Goal: Transaction & Acquisition: Purchase product/service

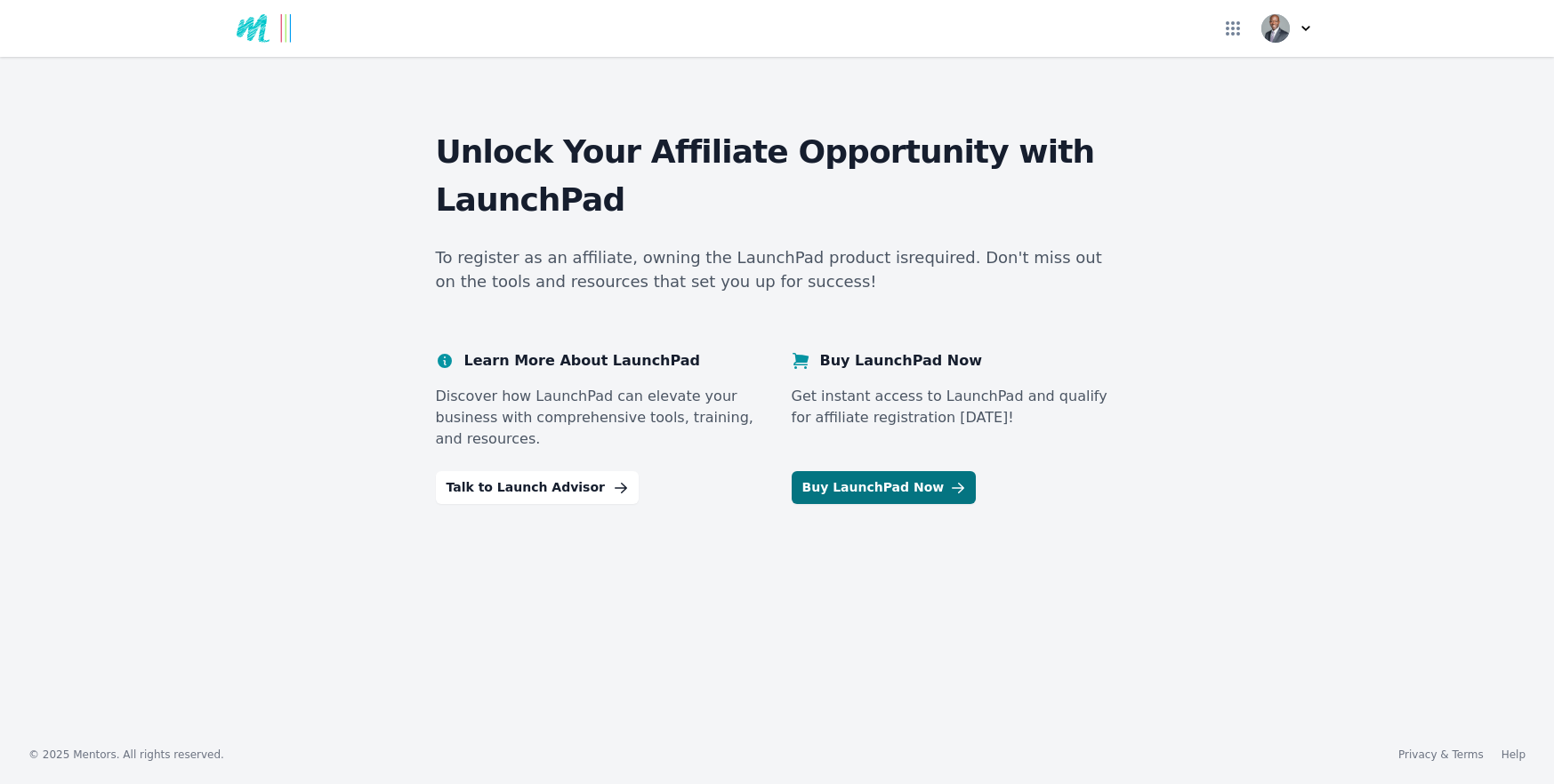
click at [845, 472] on link "Buy LaunchPad Now" at bounding box center [884, 488] width 185 height 33
click at [511, 472] on link "Talk to Launch Advisor" at bounding box center [537, 488] width 203 height 33
click at [248, 24] on icon at bounding box center [252, 28] width 33 height 28
click at [1300, 28] on button at bounding box center [1289, 28] width 57 height 28
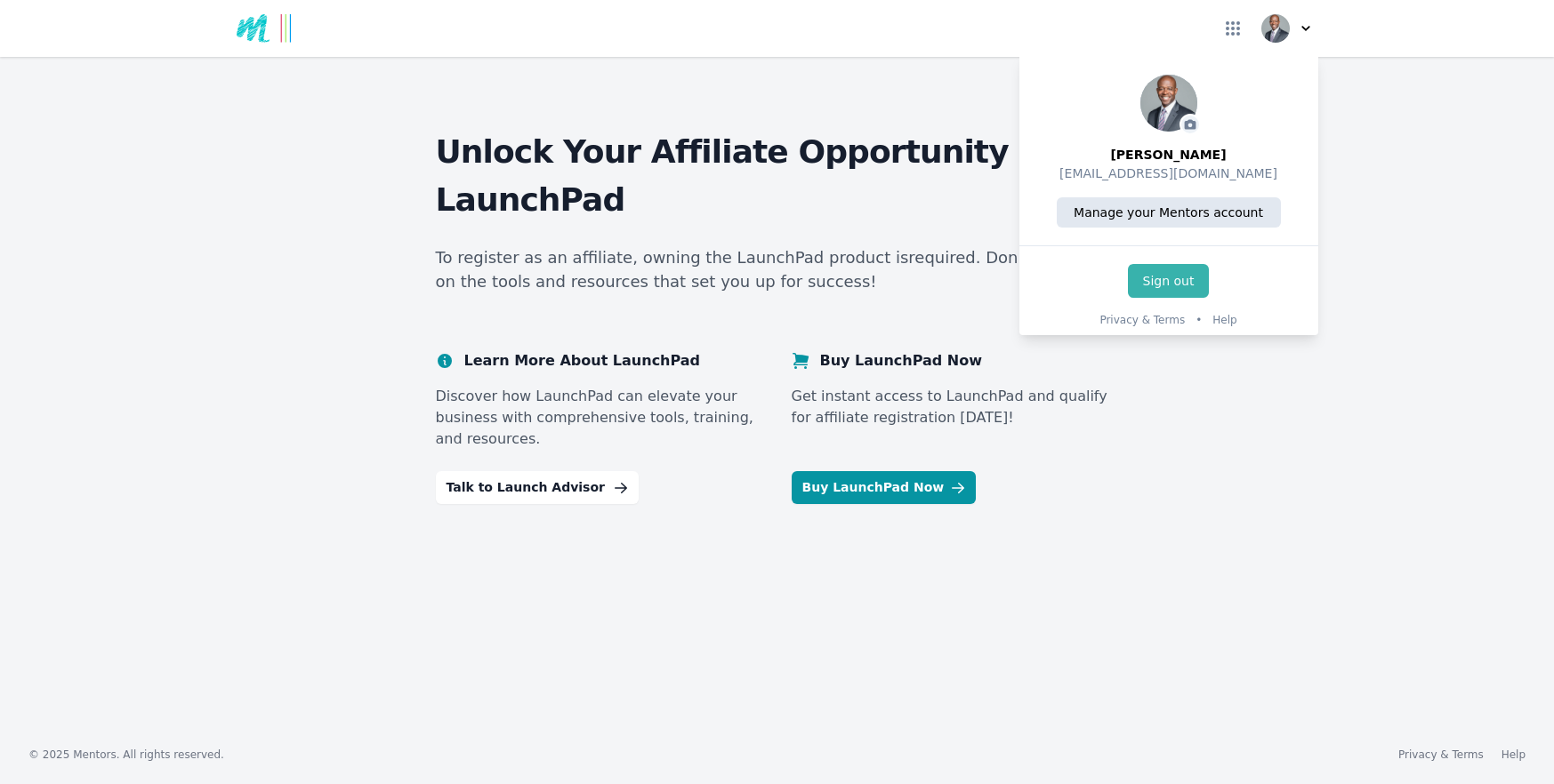
click at [1170, 206] on link "Manage your Mentors account" at bounding box center [1169, 212] width 225 height 30
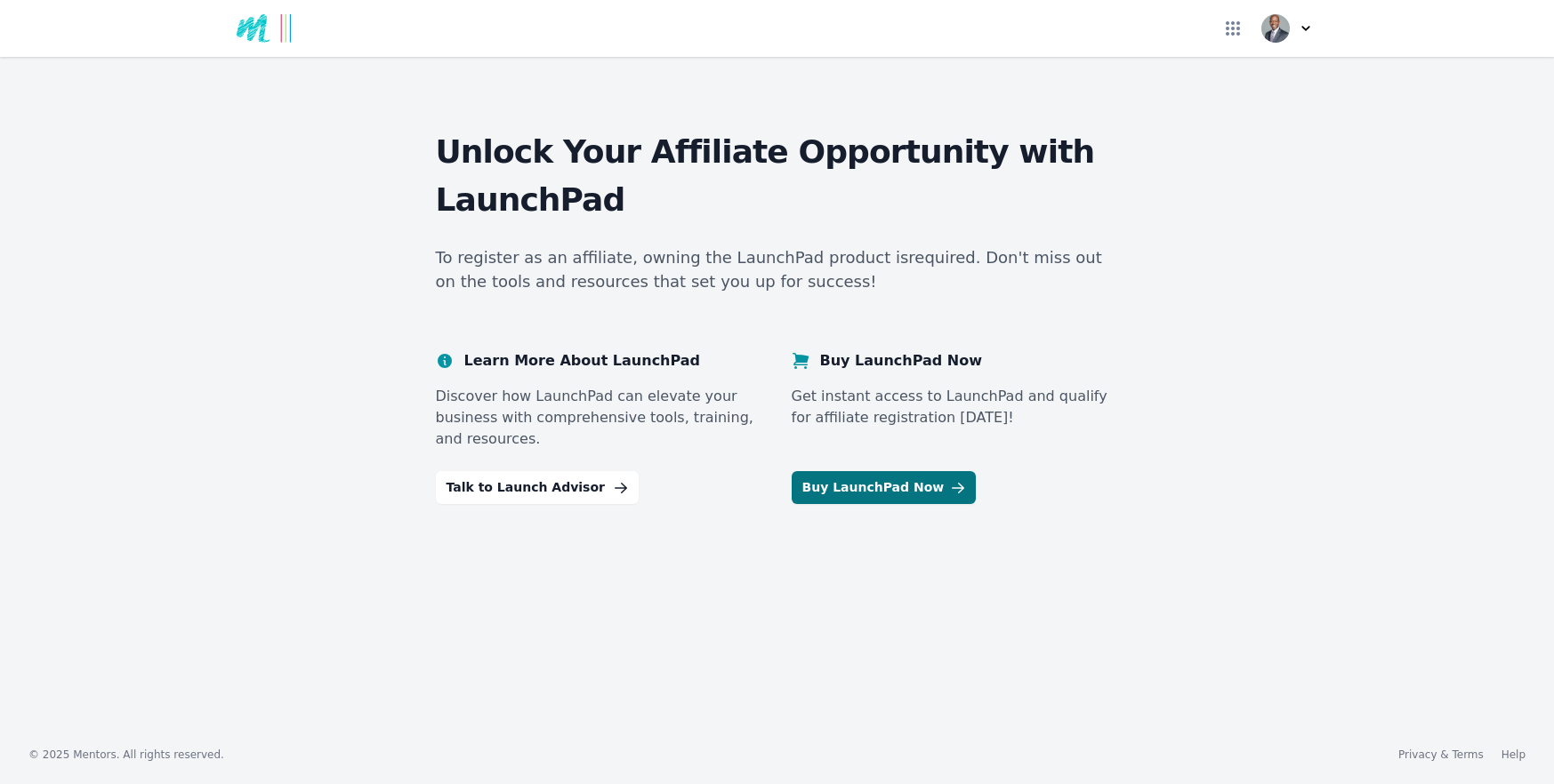
click at [875, 472] on link "Buy LaunchPad Now" at bounding box center [884, 488] width 185 height 33
